Goal: Task Accomplishment & Management: Manage account settings

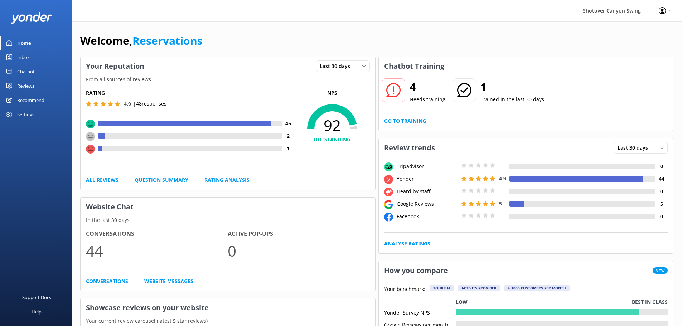
click at [28, 85] on div "Reviews" at bounding box center [25, 86] width 17 height 14
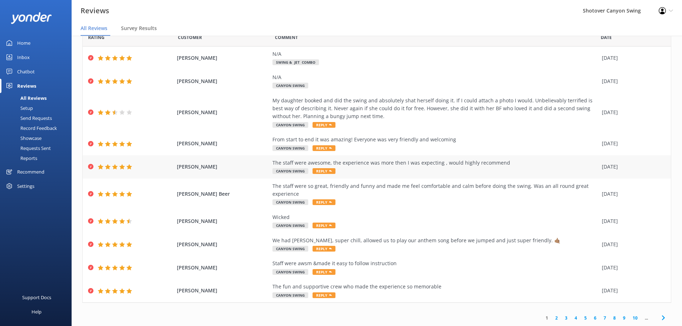
scroll to position [14, 0]
